Goal: Task Accomplishment & Management: Use online tool/utility

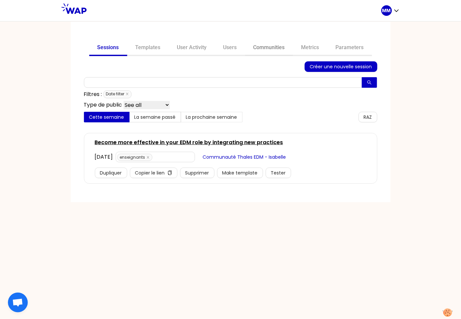
click at [269, 45] on link "Communities" at bounding box center [269, 48] width 48 height 16
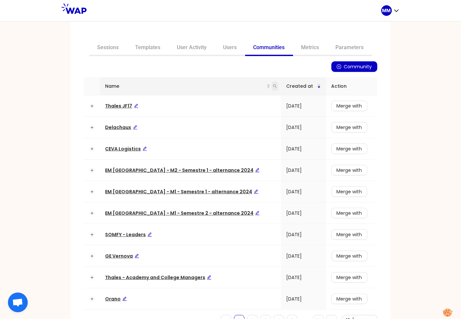
click at [273, 87] on icon "search" at bounding box center [275, 86] width 4 height 4
type input "pact"
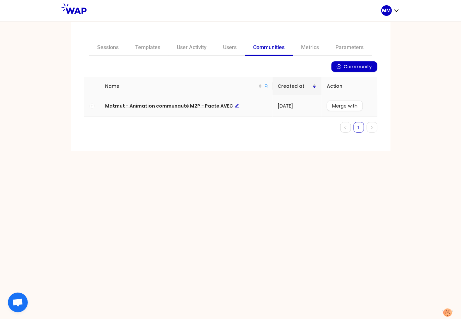
click at [206, 108] on span "Matmut - Animation communauté M2P - Pacte AVEC" at bounding box center [172, 106] width 134 height 7
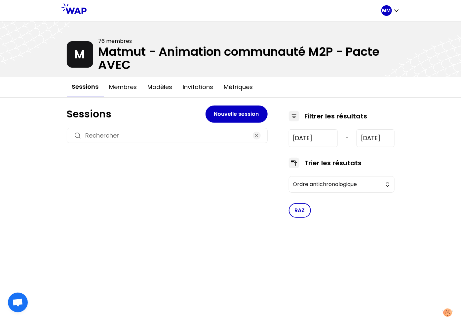
type input "2024-2-5"
type input "2025-9-17"
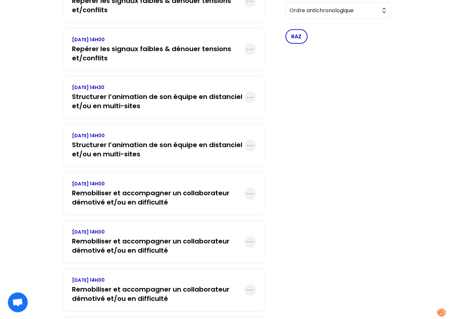
scroll to position [176, 0]
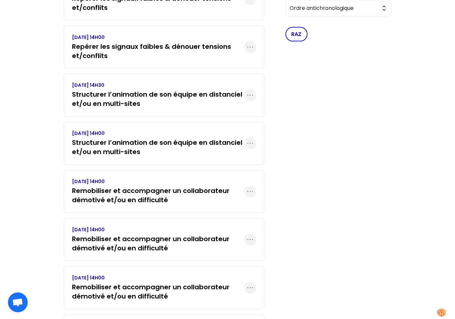
click at [131, 199] on h3 "Remobiliser et accompagner un collaborateur démotivé et/ou en difficulté" at bounding box center [158, 196] width 172 height 19
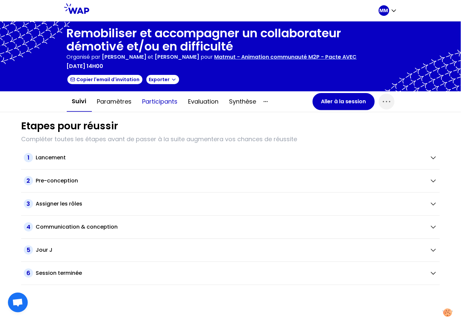
click at [168, 99] on button "Participants" at bounding box center [160, 102] width 46 height 20
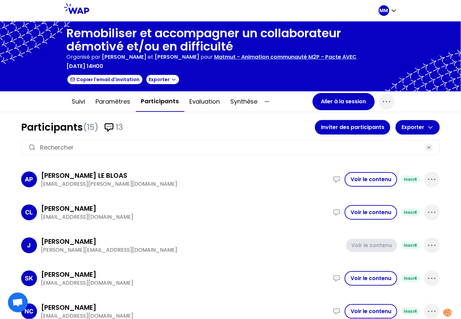
click at [142, 143] on input at bounding box center [230, 147] width 381 height 9
click at [259, 56] on p "Matmut - Animation communauté M2P - Pacte AVEC" at bounding box center [285, 57] width 142 height 8
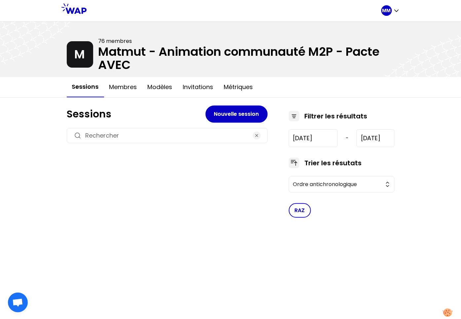
type input "2024-2-5"
type input "2025-9-17"
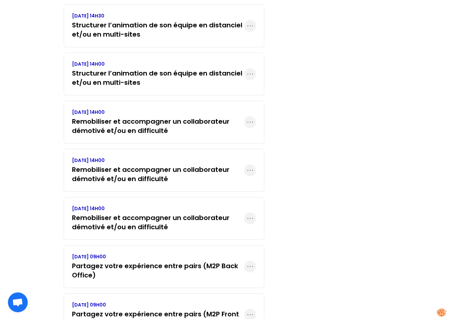
scroll to position [248, 0]
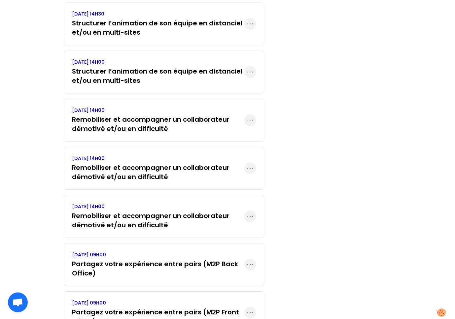
click at [145, 216] on h3 "Remobiliser et accompagner un collaborateur démotivé et/ou en difficulté" at bounding box center [158, 221] width 172 height 19
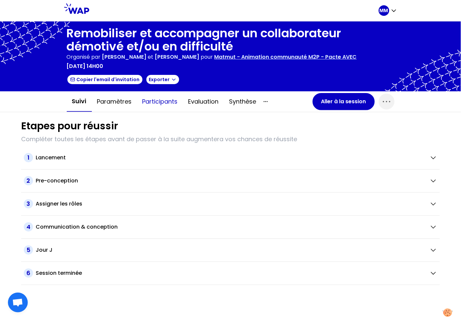
click at [152, 98] on button "Participants" at bounding box center [160, 102] width 46 height 20
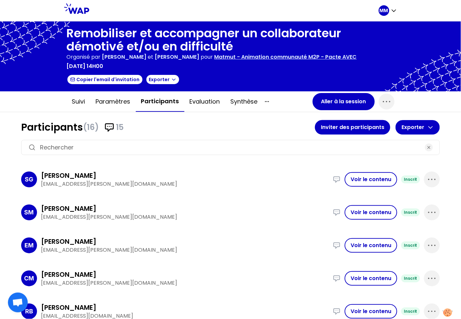
click at [128, 141] on div at bounding box center [230, 147] width 419 height 15
click at [119, 147] on input at bounding box center [230, 147] width 381 height 9
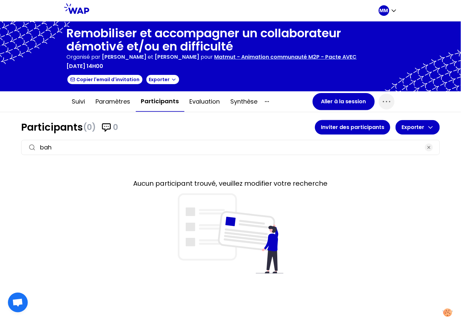
type input "bah"
click at [258, 57] on p "Matmut - Animation communauté M2P - Pacte AVEC" at bounding box center [285, 57] width 142 height 8
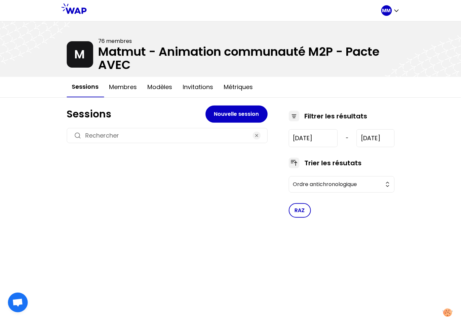
type input "2024-2-5"
type input "2025-9-17"
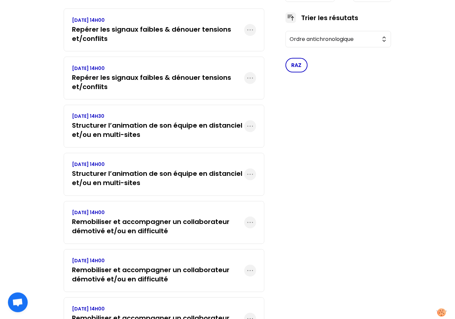
scroll to position [201, 0]
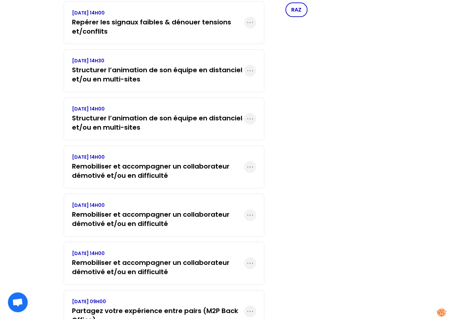
click at [112, 217] on h3 "Remobiliser et accompagner un collaborateur démotivé et/ou en difficulté" at bounding box center [158, 219] width 172 height 19
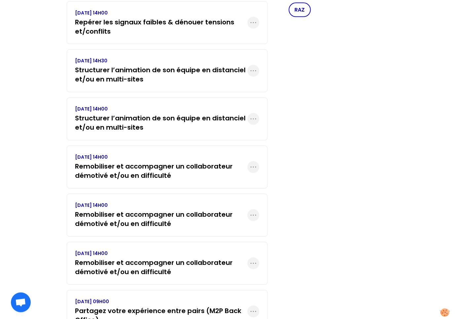
scroll to position [0, 0]
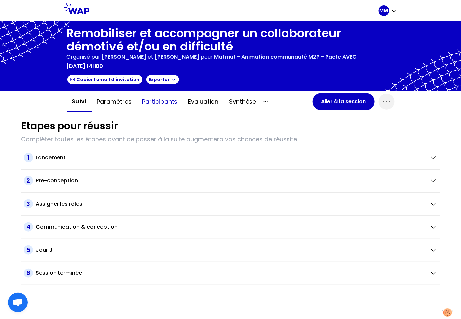
click at [167, 94] on button "Participants" at bounding box center [160, 102] width 46 height 20
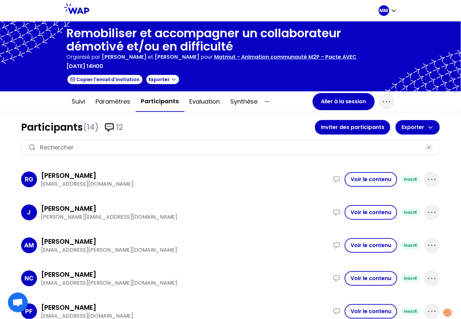
click at [129, 143] on input at bounding box center [230, 147] width 381 height 9
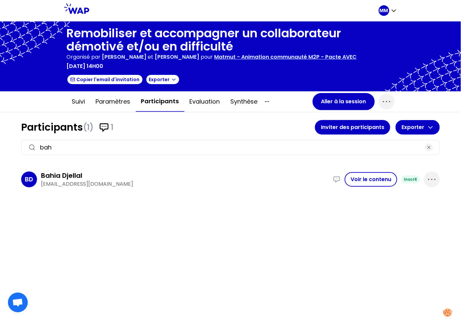
type input "bah"
click at [113, 175] on div "Bahia Djellal" at bounding box center [185, 175] width 288 height 9
click at [68, 183] on p "djellal.bahia@matmut.fr" at bounding box center [185, 184] width 288 height 8
drag, startPoint x: 86, startPoint y: 175, endPoint x: 41, endPoint y: 174, distance: 44.6
click at [41, 172] on div "Bahia Djellal" at bounding box center [185, 175] width 288 height 9
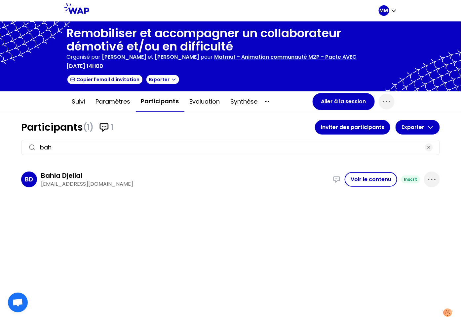
click at [41, 174] on h3 "Bahia Djellal" at bounding box center [61, 175] width 41 height 9
click at [42, 174] on h3 "Bahia Djellal" at bounding box center [61, 175] width 41 height 9
click at [54, 174] on h3 "Bahia Djellal" at bounding box center [61, 175] width 41 height 9
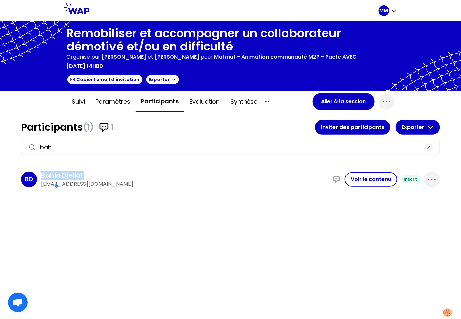
copy h3 "Bahia Djellal"
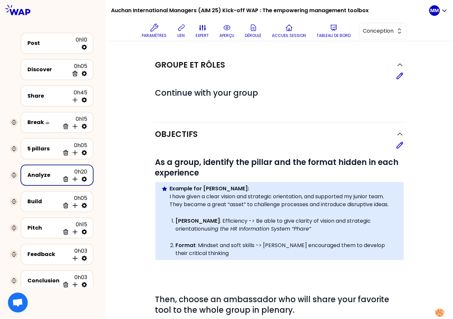
scroll to position [199, 0]
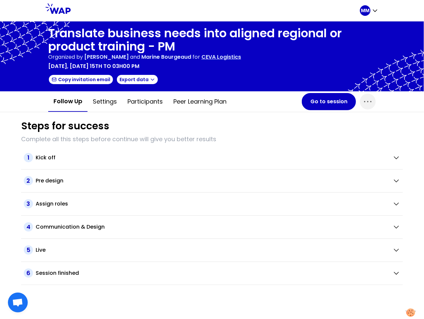
click at [237, 56] on p "CEVA Logistics" at bounding box center [222, 57] width 40 height 8
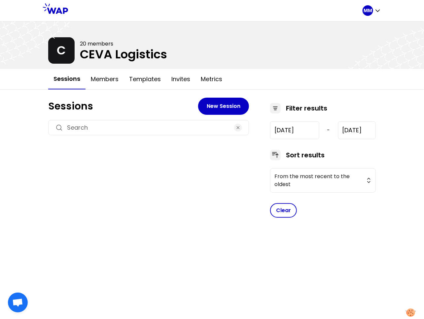
type input "[DATE]"
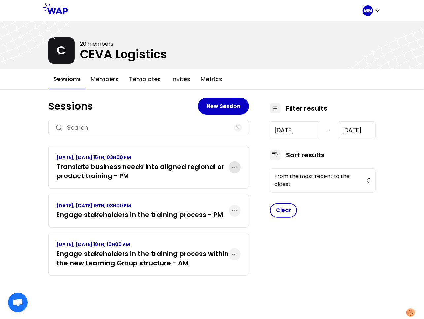
click at [236, 168] on icon "button" at bounding box center [235, 168] width 8 height 8
click at [220, 186] on p "Duplicate" at bounding box center [210, 187] width 28 height 9
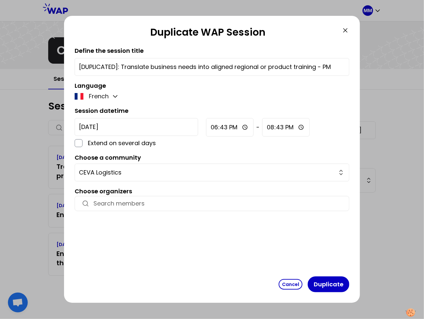
drag, startPoint x: 107, startPoint y: 126, endPoint x: 118, endPoint y: 134, distance: 13.4
click at [107, 126] on input "[DATE]" at bounding box center [137, 127] width 124 height 18
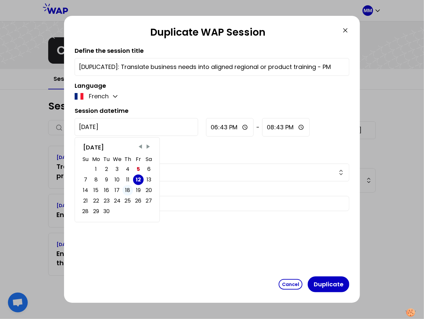
click at [127, 191] on div "18" at bounding box center [128, 190] width 5 height 9
type input "[DATE]"
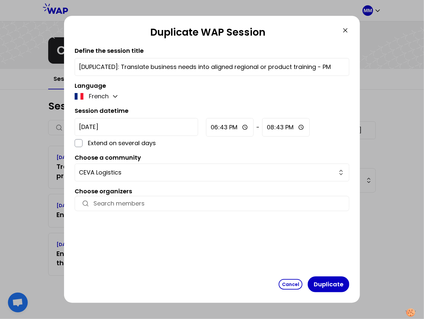
click at [117, 127] on input "[DATE]" at bounding box center [137, 127] width 124 height 18
click at [206, 127] on input "18:43" at bounding box center [230, 127] width 48 height 19
type input "10:00"
type input "12:30"
drag, startPoint x: 104, startPoint y: 68, endPoint x: 118, endPoint y: 68, distance: 13.5
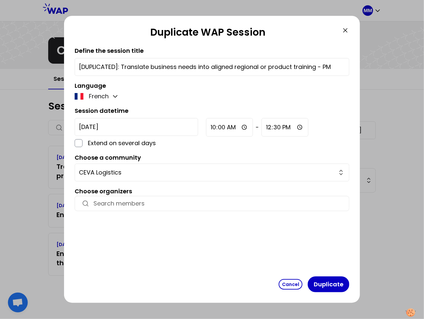
click at [104, 68] on input "[DUPLICATED]: Translate business needs into aligned regional or product trainin…" at bounding box center [212, 66] width 266 height 9
drag, startPoint x: 53, startPoint y: 65, endPoint x: 44, endPoint y: 65, distance: 8.6
click at [44, 65] on div "Duplicate WAP Session Define the session title [DUPLICATED]: Translate business…" at bounding box center [212, 159] width 424 height 319
click at [284, 66] on input "Translate business needs into aligned regional or product training - PM" at bounding box center [212, 66] width 266 height 9
type input "Translate business needs into aligned regional or product training - AM"
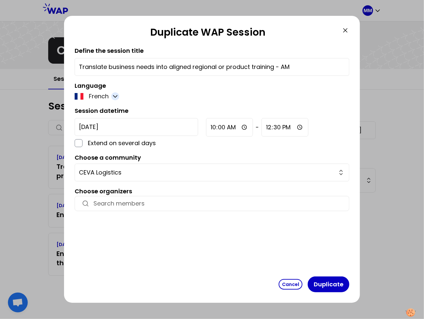
click at [114, 95] on icon "button" at bounding box center [115, 96] width 7 height 7
drag, startPoint x: 103, startPoint y: 115, endPoint x: 106, endPoint y: 117, distance: 3.8
click at [103, 115] on span "English" at bounding box center [103, 112] width 20 height 9
click at [320, 285] on button "Duplicate" at bounding box center [329, 285] width 42 height 16
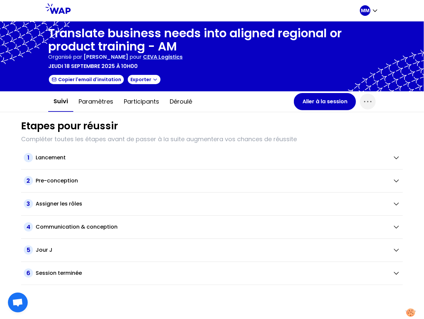
drag, startPoint x: 364, startPoint y: 101, endPoint x: 357, endPoint y: 112, distance: 12.5
click at [364, 102] on icon "button" at bounding box center [368, 101] width 11 height 11
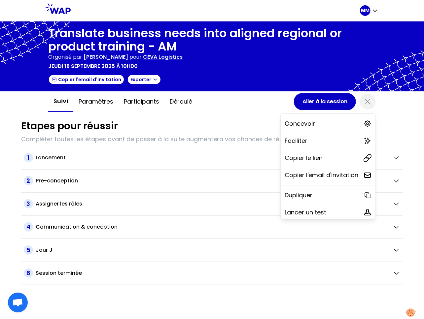
drag, startPoint x: 323, startPoint y: 154, endPoint x: 326, endPoint y: 122, distance: 31.9
click at [323, 154] on div "Copier le lien" at bounding box center [328, 158] width 95 height 15
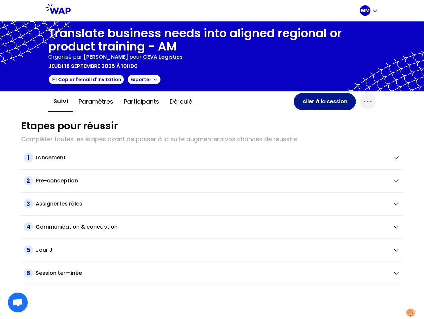
click at [317, 102] on button "Aller à la session" at bounding box center [325, 101] width 62 height 17
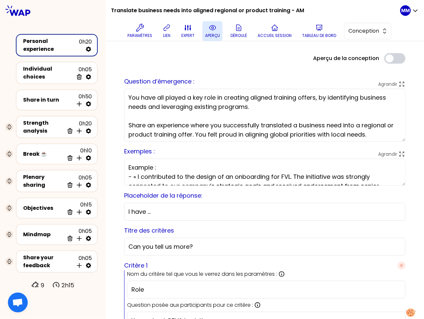
click at [209, 30] on icon at bounding box center [213, 28] width 8 height 8
